Goal: Navigation & Orientation: Go to known website

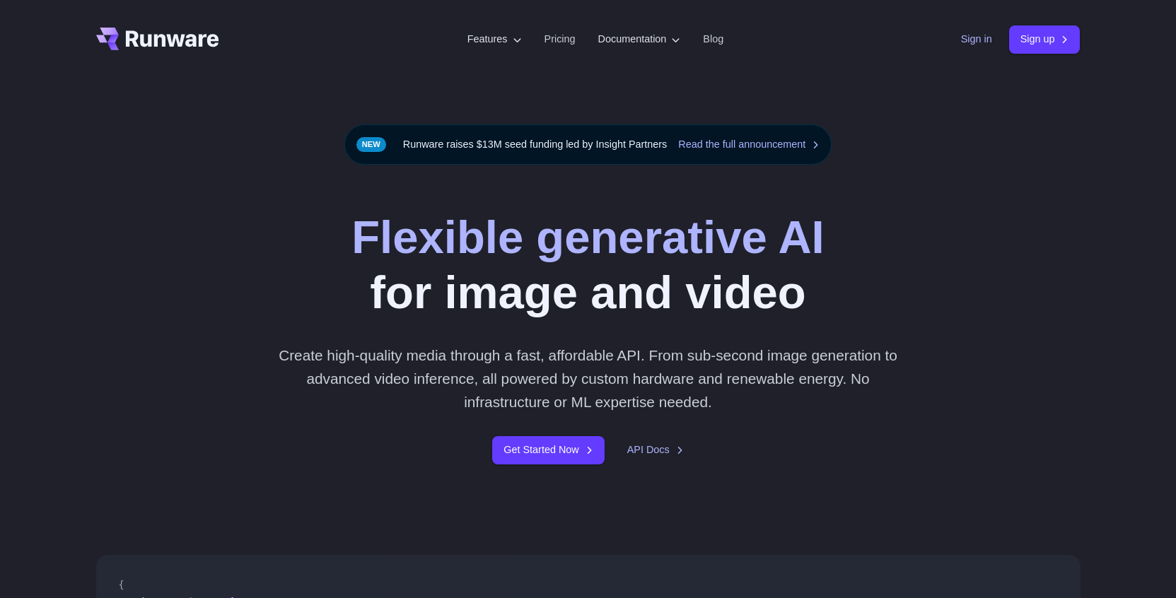
click at [975, 44] on link "Sign in" at bounding box center [976, 39] width 31 height 16
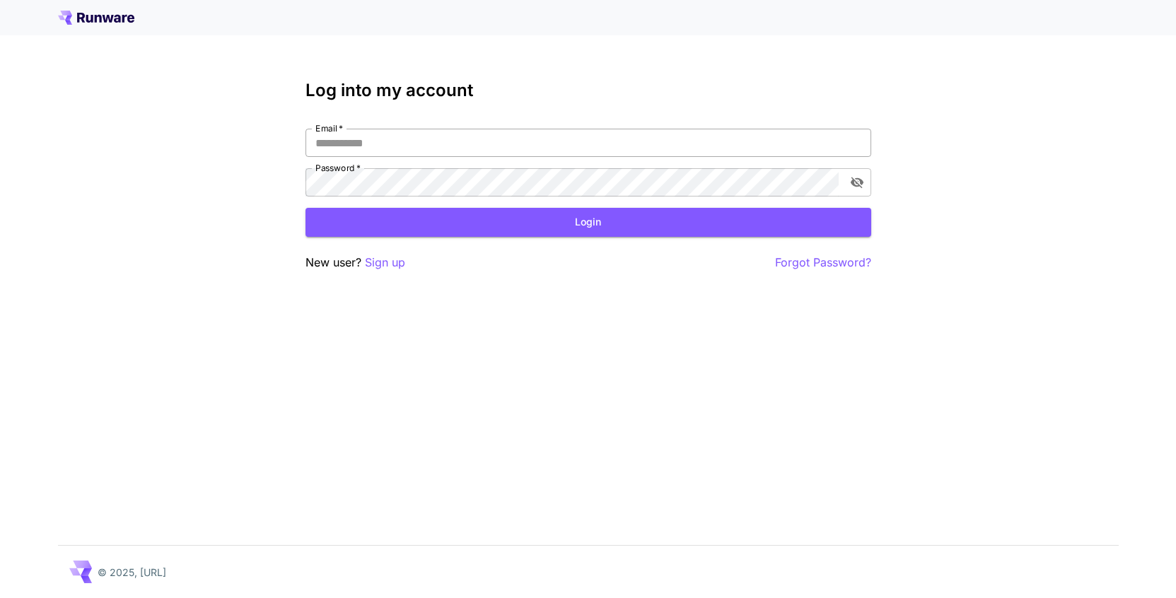
type input "**********"
